Goal: Information Seeking & Learning: Learn about a topic

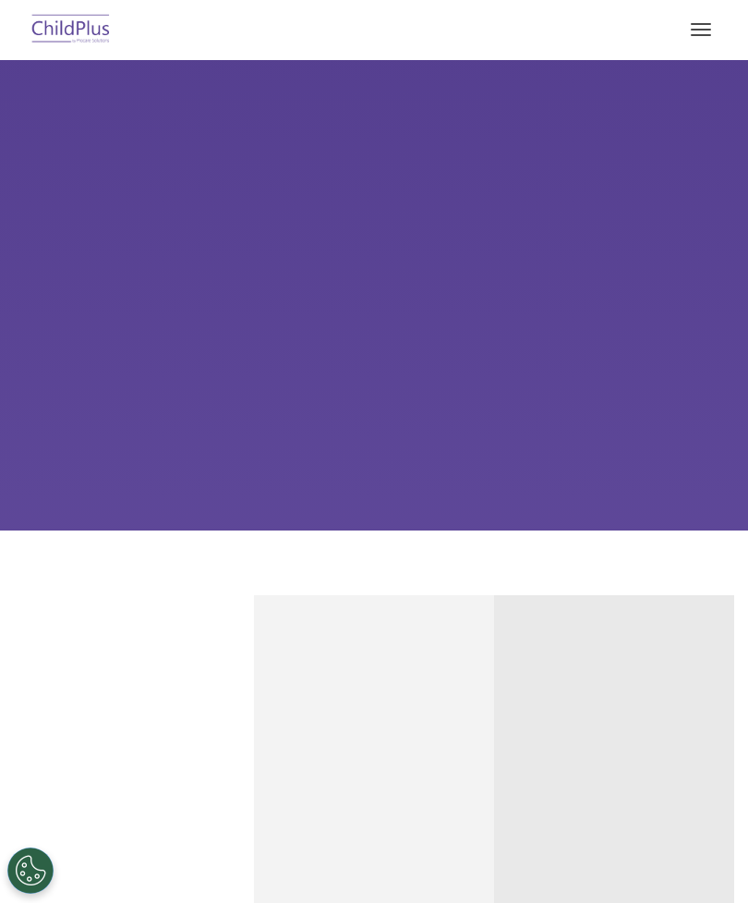
select select "MEDIUM"
click at [698, 30] on span "button" at bounding box center [701, 30] width 20 height 2
click at [72, 32] on img at bounding box center [71, 29] width 87 height 43
select select "MEDIUM"
click at [568, 278] on div "Learn More Request a Demo The Future of ChildPlus is Here! Boost your productiv…" at bounding box center [374, 295] width 748 height 470
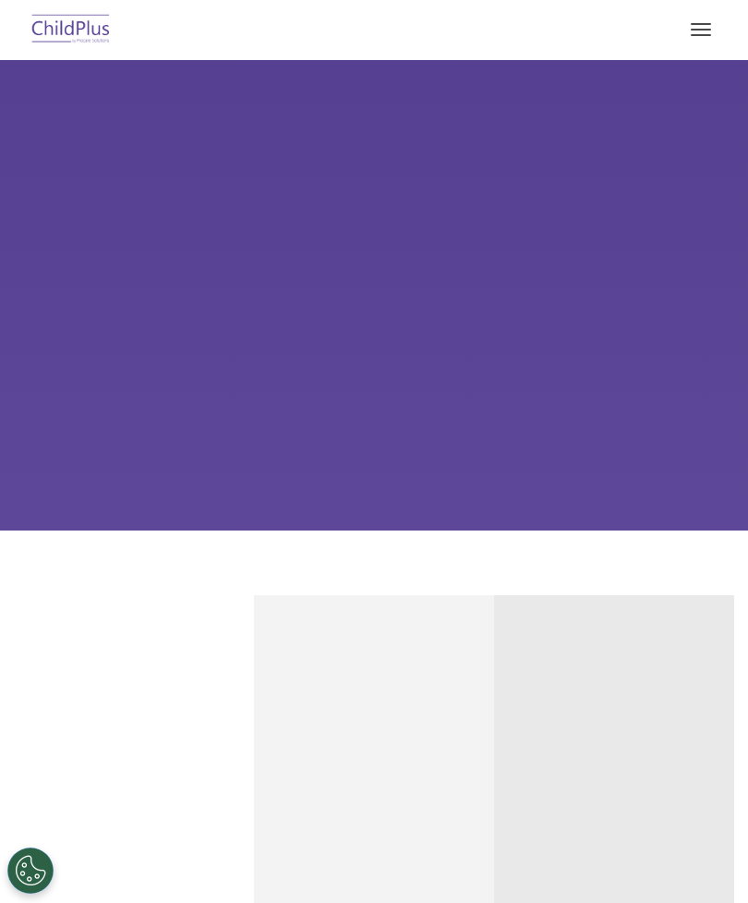
click at [689, 23] on button "button" at bounding box center [701, 30] width 39 height 30
click at [687, 24] on button "button" at bounding box center [701, 30] width 39 height 30
click at [712, 27] on button "button" at bounding box center [701, 30] width 39 height 30
click at [699, 30] on span "button" at bounding box center [701, 30] width 20 height 2
select select "MEDIUM"
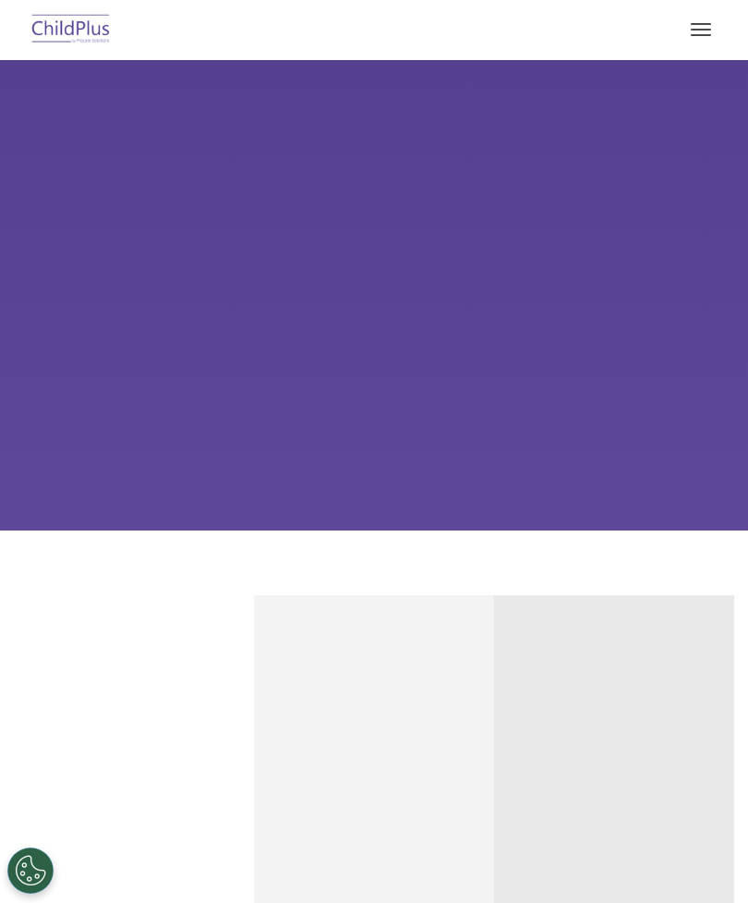
click at [700, 159] on div "Learn More Request a Demo The Future of ChildPlus is Here! Boost your productiv…" at bounding box center [374, 295] width 748 height 470
click at [702, 25] on button "button" at bounding box center [701, 30] width 39 height 30
click at [640, 128] on div "Learn More Request a Demo The Future of ChildPlus is Here! Boost your productiv…" at bounding box center [374, 295] width 748 height 470
click at [702, 38] on button "button" at bounding box center [701, 30] width 39 height 30
select select "MEDIUM"
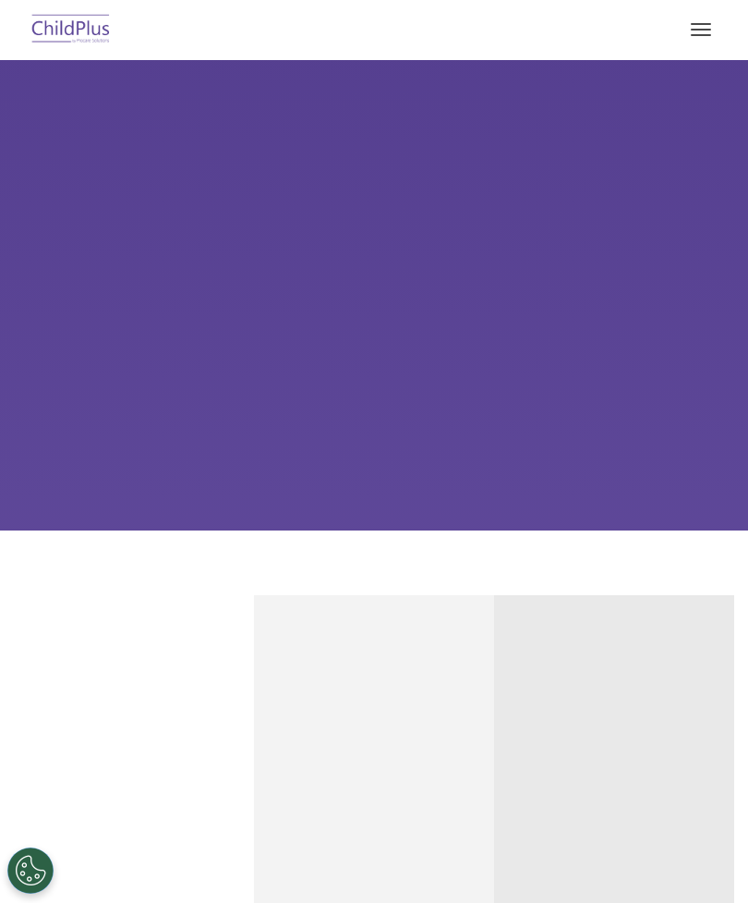
select select "MEDIUM"
click at [705, 41] on button "button" at bounding box center [701, 30] width 39 height 30
click at [704, 40] on button "button" at bounding box center [701, 30] width 39 height 30
click at [701, 39] on button "button" at bounding box center [701, 30] width 39 height 30
click at [707, 33] on button "button" at bounding box center [701, 30] width 39 height 30
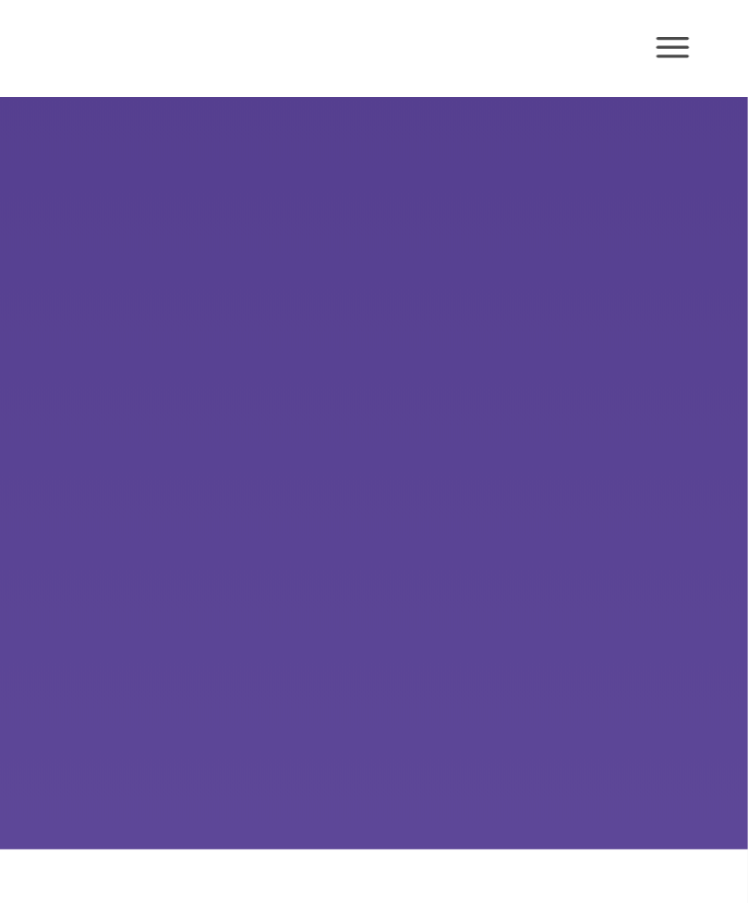
click at [682, 43] on button "button" at bounding box center [701, 30] width 39 height 30
click at [388, 154] on div "Learn More Request a Demo The Future of ChildPlus is Here! Boost your productiv…" at bounding box center [374, 295] width 748 height 470
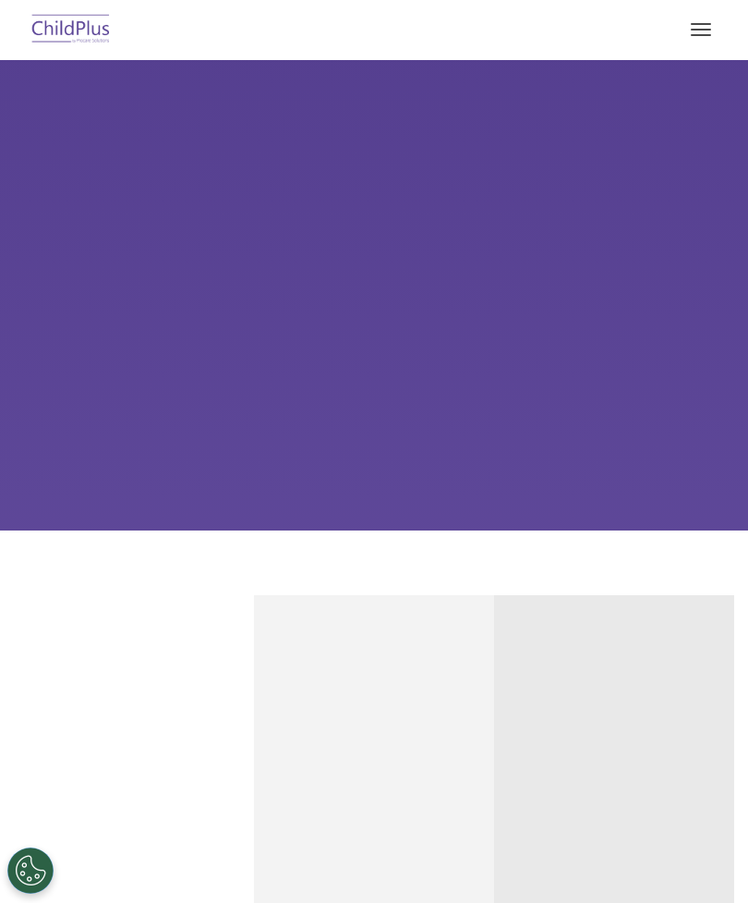
select select "MEDIUM"
